Goal: Find specific page/section: Find specific page/section

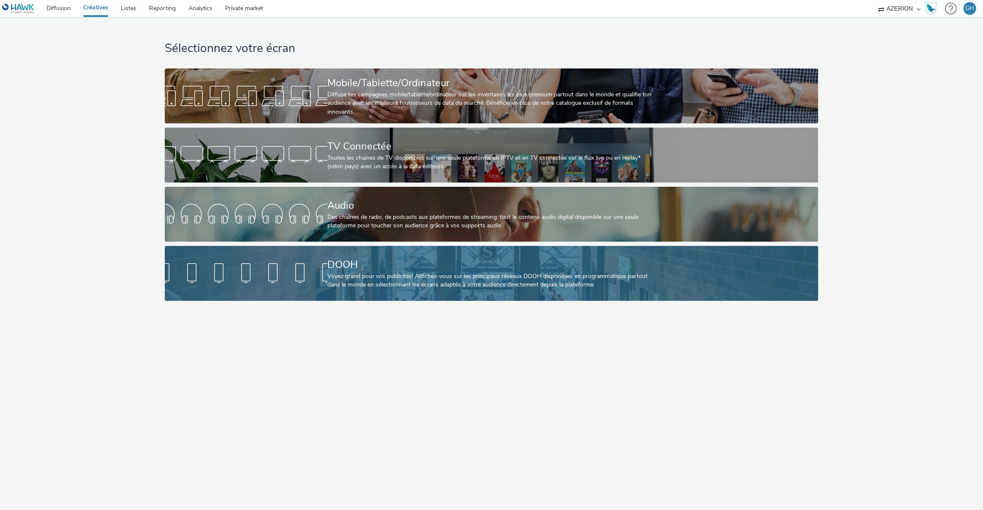
click at [355, 270] on div "DOOH" at bounding box center [489, 264] width 325 height 15
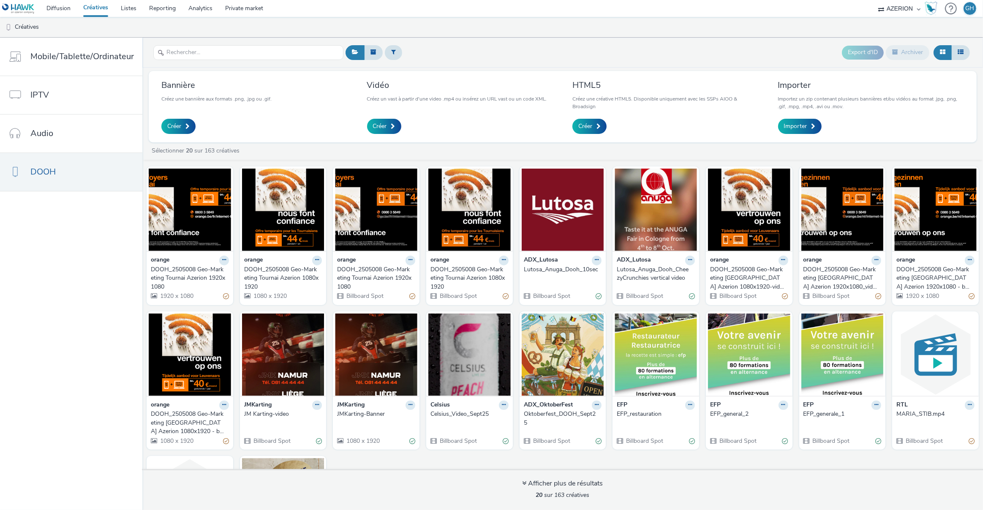
scroll to position [3, 0]
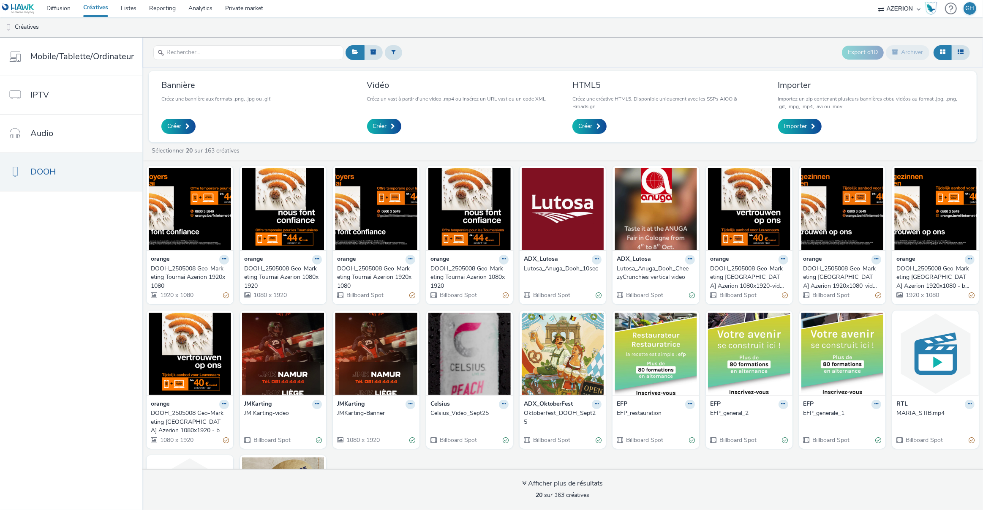
click at [722, 274] on div "DOOH_2505008 Geo-Marketing [GEOGRAPHIC_DATA] Azerion 1080x1920-video" at bounding box center [747, 278] width 75 height 26
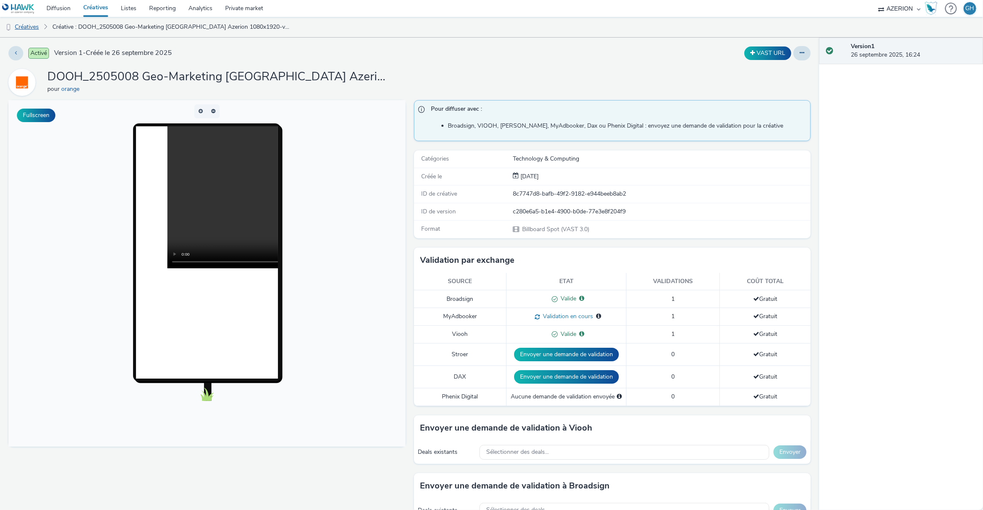
click at [26, 26] on link "Créatives" at bounding box center [21, 27] width 43 height 20
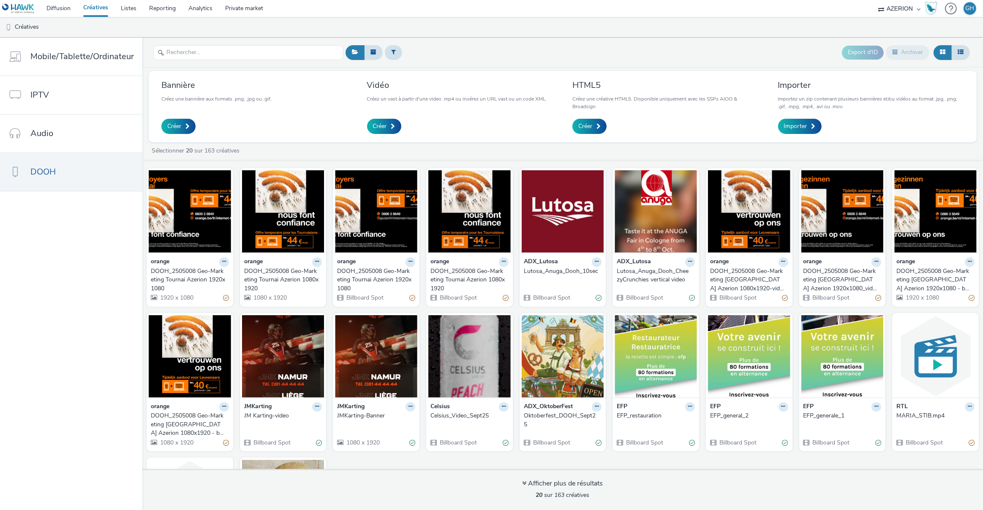
click at [828, 273] on div "DOOH_2505008 Geo-Marketing [GEOGRAPHIC_DATA] Azerion 1920x1080_video" at bounding box center [841, 280] width 75 height 26
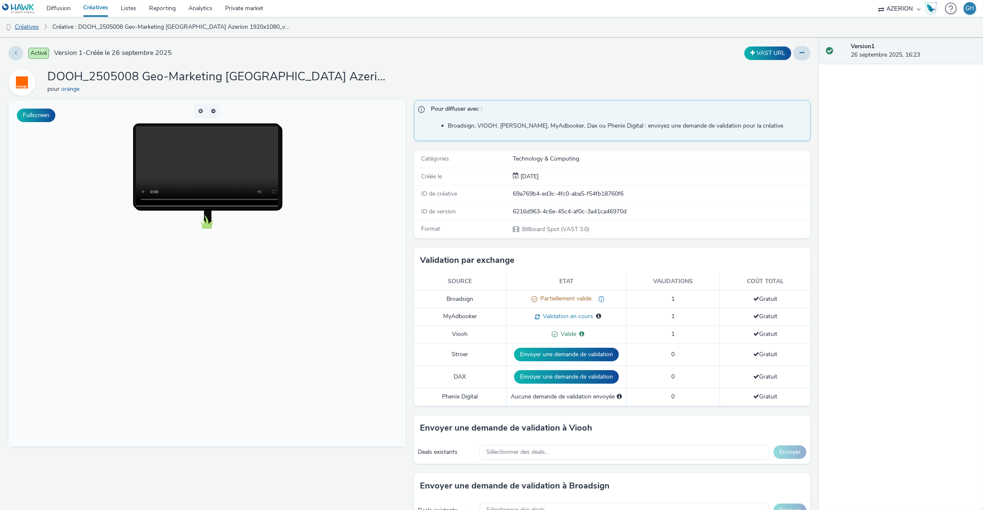
click at [22, 25] on link "Créatives" at bounding box center [21, 27] width 43 height 20
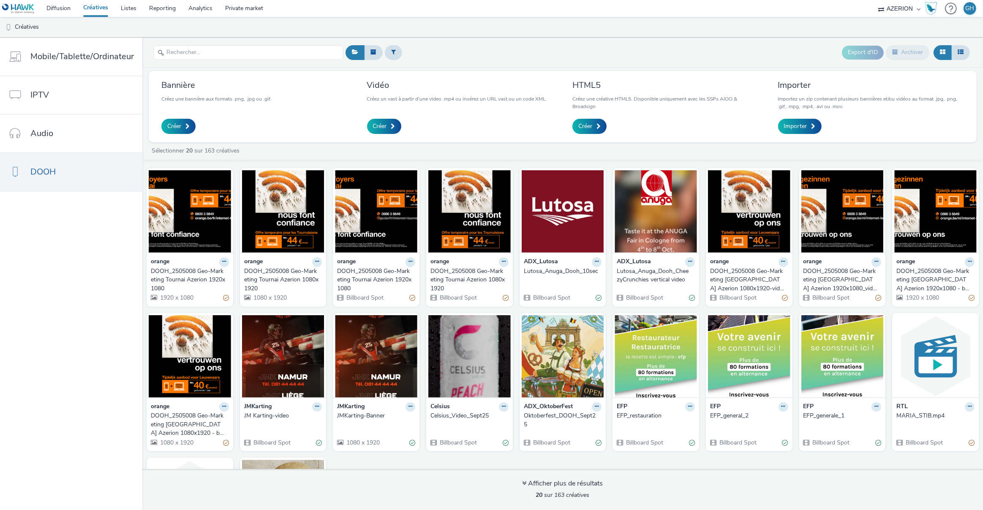
click at [753, 269] on div "DOOH_2505008 Geo-Marketing [GEOGRAPHIC_DATA] Azerion 1080x1920-video" at bounding box center [747, 280] width 75 height 26
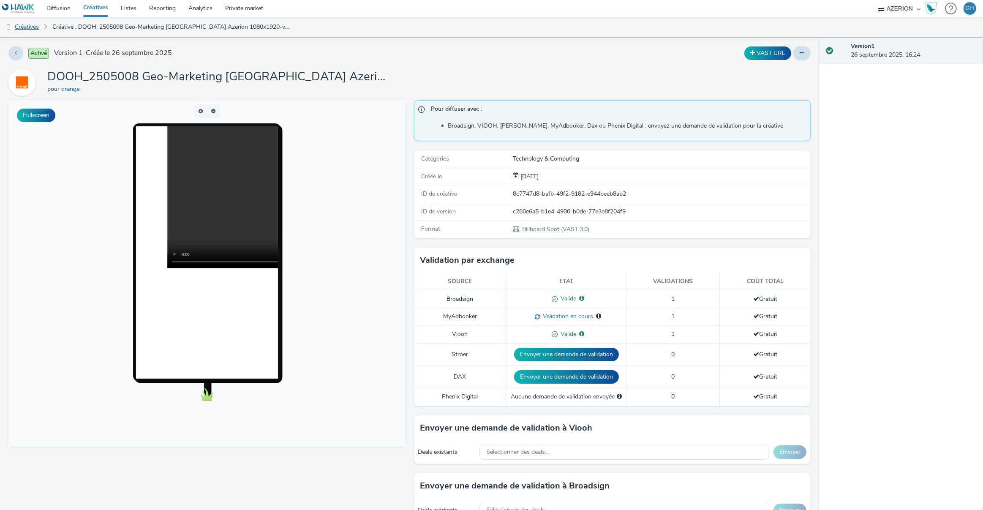
click at [25, 27] on link "Créatives" at bounding box center [21, 27] width 43 height 20
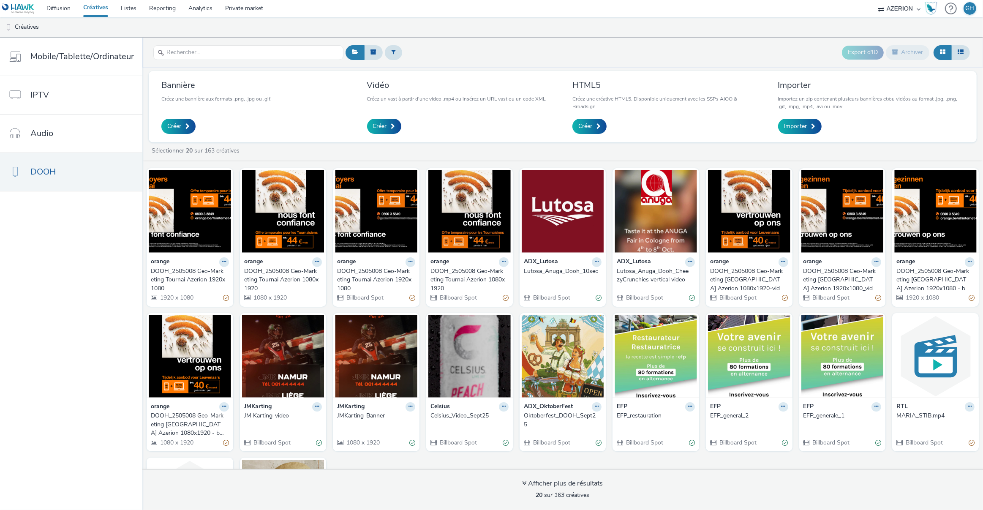
click at [900, 262] on strong "orange" at bounding box center [906, 262] width 19 height 10
click at [908, 278] on div "DOOH_2505008 Geo-Marketing [GEOGRAPHIC_DATA] Azerion 1920x1080 - banner" at bounding box center [934, 280] width 75 height 26
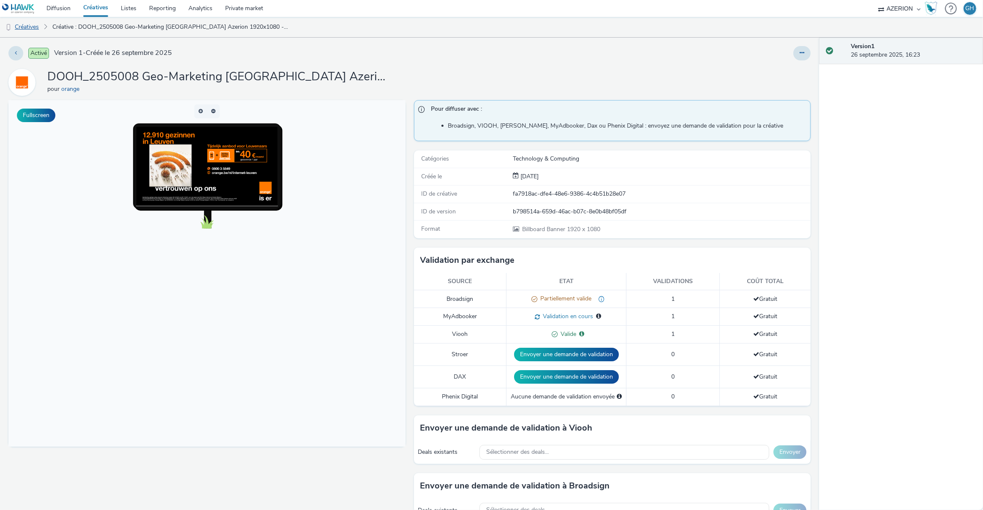
click at [23, 26] on link "Créatives" at bounding box center [21, 27] width 43 height 20
